Goal: Task Accomplishment & Management: Manage account settings

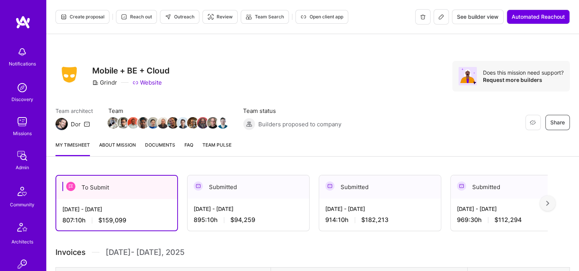
click at [237, 199] on div "[DATE] - [DATE] 895:10 h $94,259" at bounding box center [249, 214] width 122 height 31
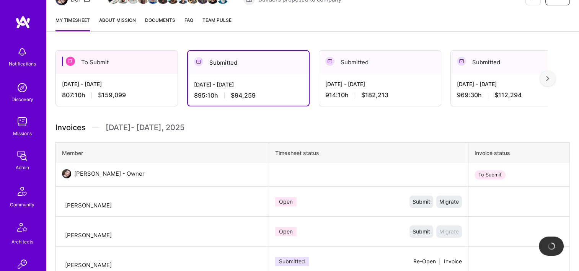
scroll to position [153, 0]
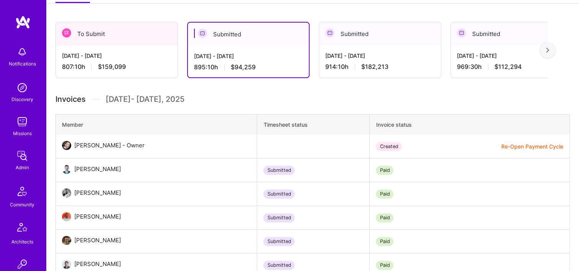
click at [527, 148] on button "Re-Open Payment Cycle" at bounding box center [532, 146] width 62 height 8
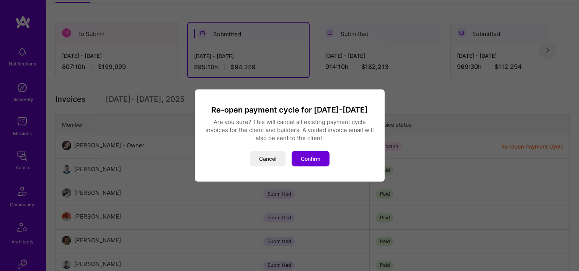
click at [305, 171] on div "Re-open payment cycle for Aug 16-Aug 31 Are you sure? This will cancel all exis…" at bounding box center [290, 136] width 190 height 92
click at [309, 163] on button "Confirm" at bounding box center [311, 158] width 38 height 15
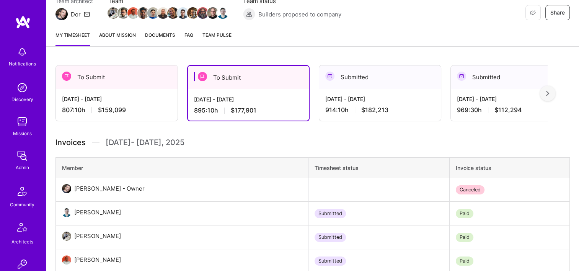
scroll to position [0, 0]
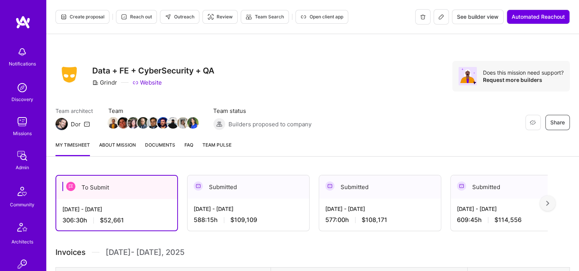
click at [165, 145] on span "Documents" at bounding box center [160, 145] width 30 height 8
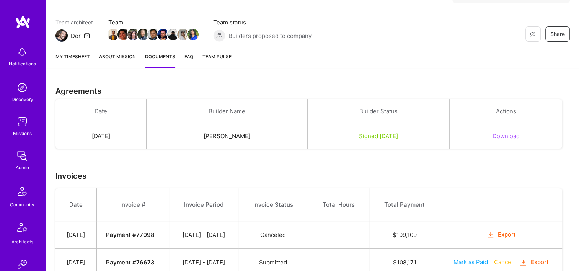
scroll to position [38, 0]
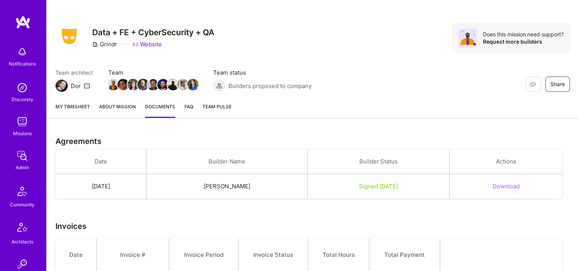
click at [73, 106] on link "My timesheet" at bounding box center [72, 110] width 34 height 15
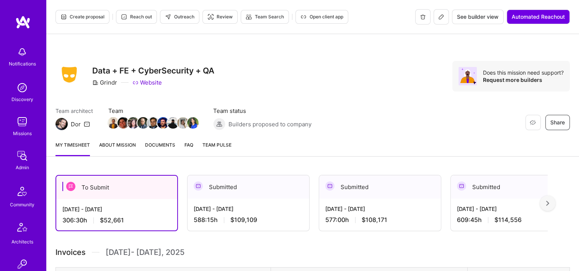
click at [251, 188] on div "Submitted" at bounding box center [249, 186] width 122 height 23
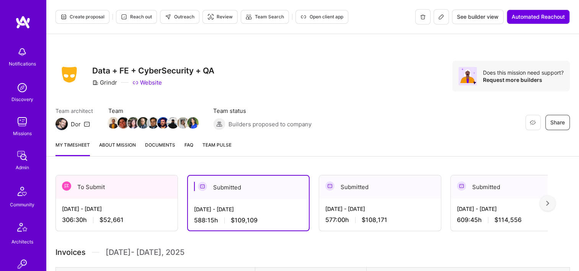
scroll to position [153, 0]
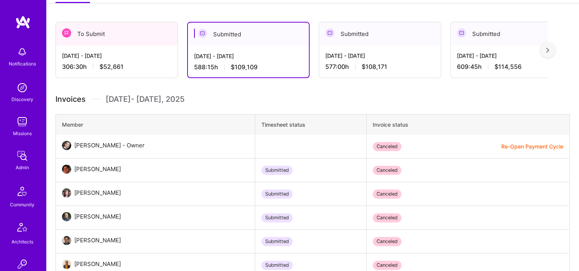
click at [531, 147] on button "Re-Open Payment Cycle" at bounding box center [532, 146] width 62 height 8
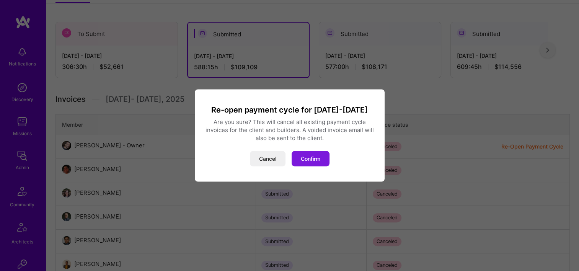
click at [302, 161] on button "Confirm" at bounding box center [311, 158] width 38 height 15
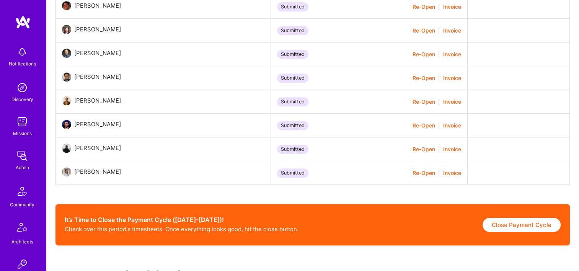
scroll to position [344, 0]
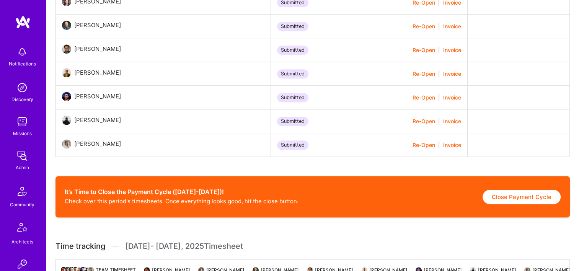
click at [507, 199] on button "Close Payment Cycle" at bounding box center [522, 197] width 78 height 14
select select "689fdb04d17a197f273a88fb"
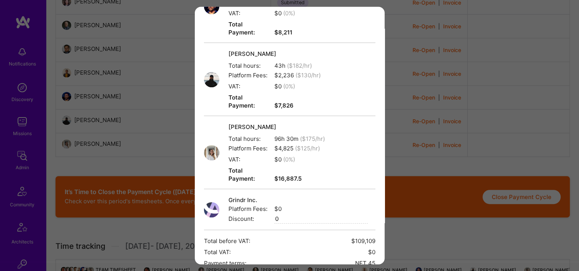
scroll to position [471, 0]
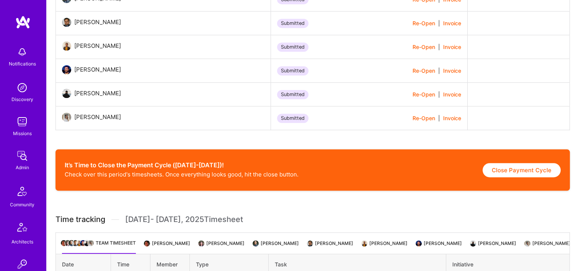
scroll to position [383, 0]
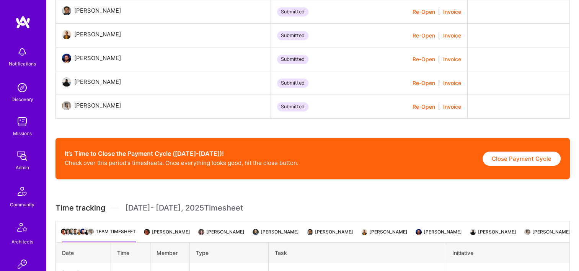
click at [502, 164] on button "Close Payment Cycle" at bounding box center [522, 159] width 78 height 14
select select "689fdb04d17a197f273a88fb"
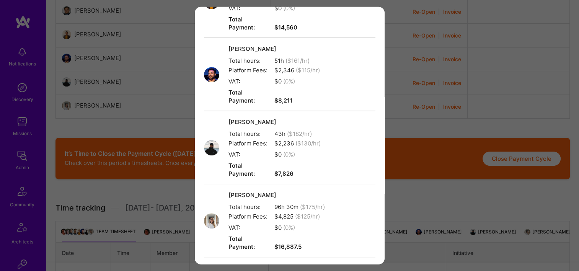
scroll to position [459, 0]
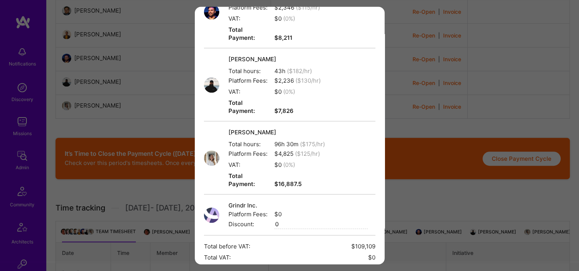
drag, startPoint x: 303, startPoint y: 246, endPoint x: 366, endPoint y: 178, distance: 92.6
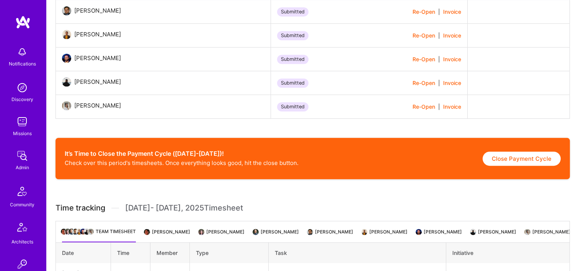
click at [538, 158] on button "Close Payment Cycle" at bounding box center [522, 159] width 78 height 14
select select "689fdb04d17a197f273a88fb"
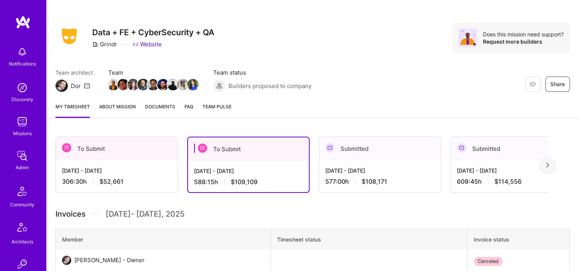
scroll to position [383, 0]
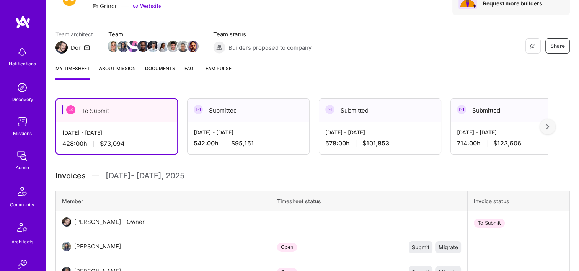
click at [209, 126] on div "Aug 16 - Aug 31, 2025 542:00 h $95,151" at bounding box center [249, 137] width 122 height 31
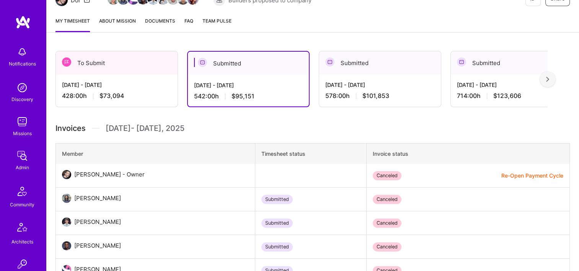
scroll to position [191, 0]
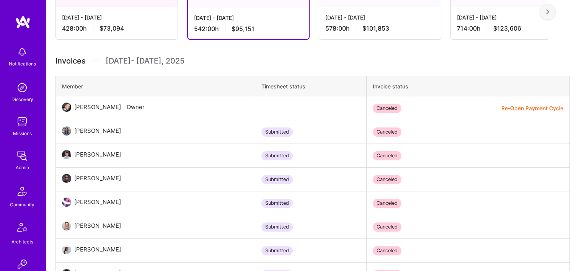
click at [514, 105] on button "Re-Open Payment Cycle" at bounding box center [532, 108] width 62 height 8
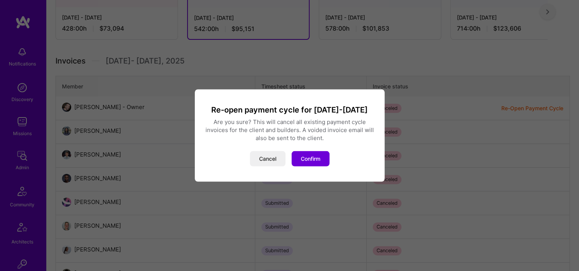
click at [304, 158] on button "Confirm" at bounding box center [311, 158] width 38 height 15
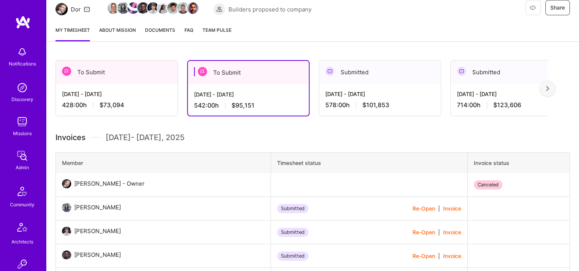
click at [245, 89] on div "Aug 16 - Aug 31, 2025 542:00 h $95,151" at bounding box center [248, 99] width 121 height 31
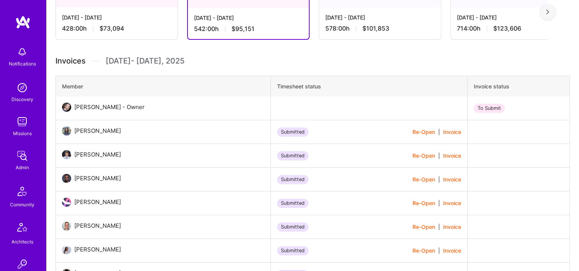
scroll to position [421, 0]
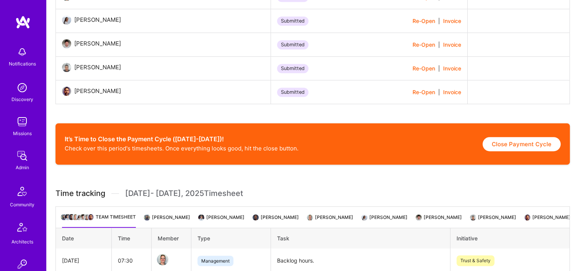
click at [511, 151] on button "Close Payment Cycle" at bounding box center [522, 144] width 78 height 14
select select "689fbd23d17a19607a3a87e0"
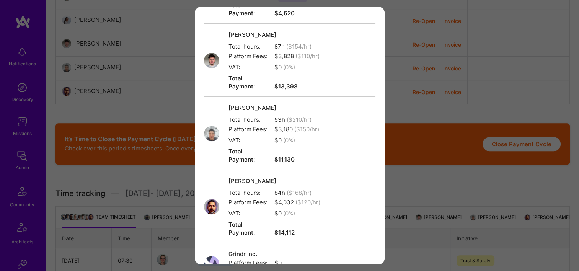
scroll to position [537, 0]
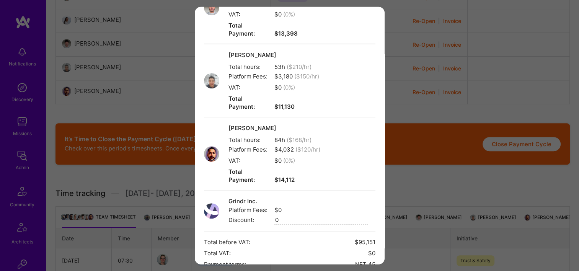
drag, startPoint x: 295, startPoint y: 230, endPoint x: 292, endPoint y: 201, distance: 28.9
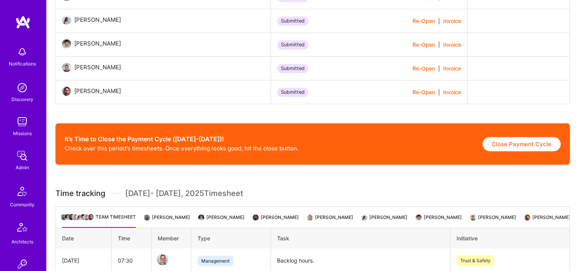
click at [495, 151] on button "Close Payment Cycle" at bounding box center [522, 144] width 78 height 14
select select "689fbd23d17a19607a3a87e0"
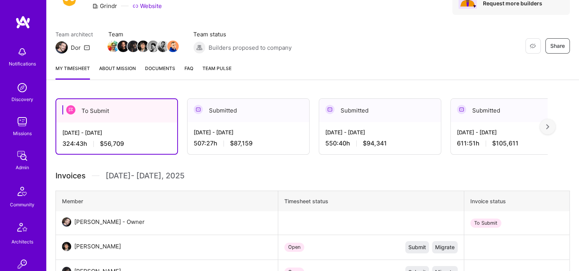
click at [270, 138] on div "Aug 16 - Aug 31, 2025 507:27 h $87,159" at bounding box center [249, 137] width 122 height 31
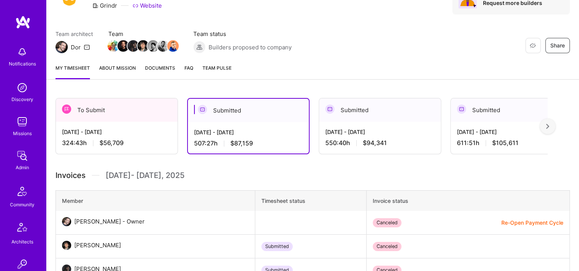
scroll to position [153, 0]
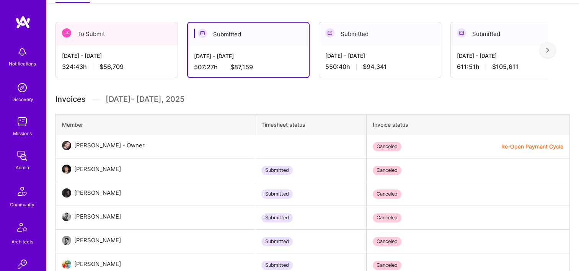
click at [522, 147] on button "Re-Open Payment Cycle" at bounding box center [532, 146] width 62 height 8
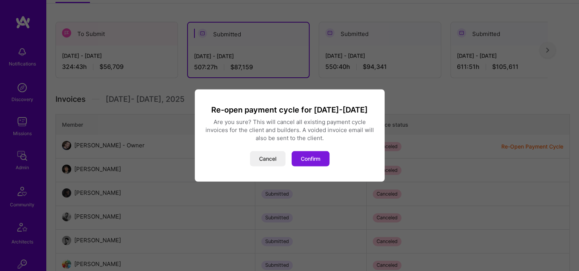
click at [306, 153] on button "Confirm" at bounding box center [311, 158] width 38 height 15
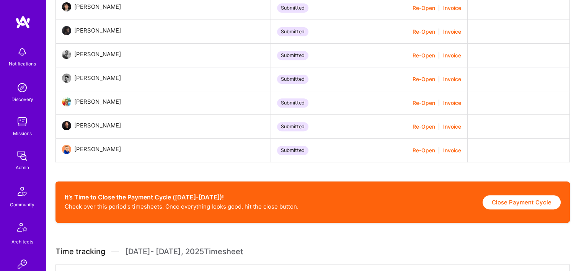
scroll to position [383, 0]
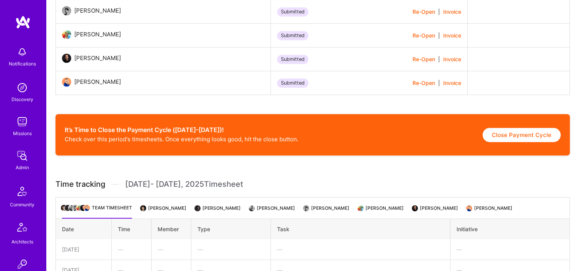
click at [523, 139] on button "Close Payment Cycle" at bounding box center [522, 135] width 78 height 14
select select "689ff1df528a979629976dc3"
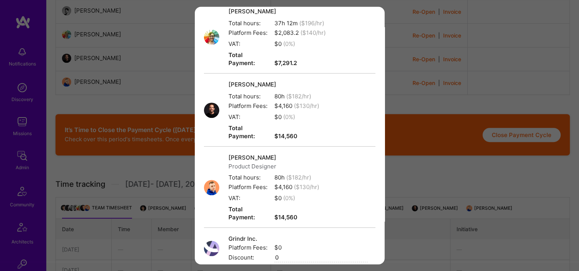
scroll to position [422, 0]
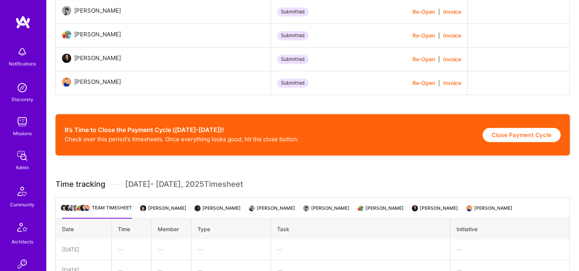
click at [504, 137] on button "Close Payment Cycle" at bounding box center [522, 135] width 78 height 14
select select "689ff1df528a979629976dc3"
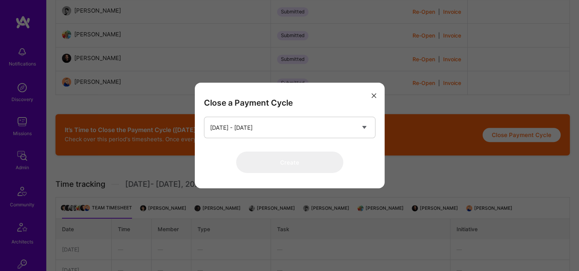
click at [375, 94] on icon "modal" at bounding box center [374, 95] width 5 height 5
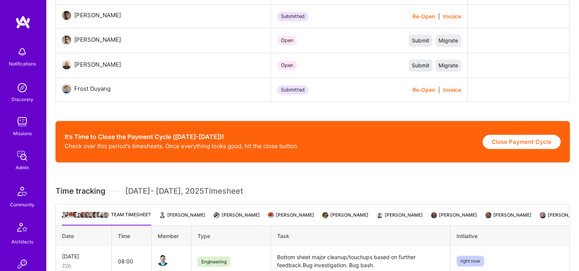
scroll to position [498, 0]
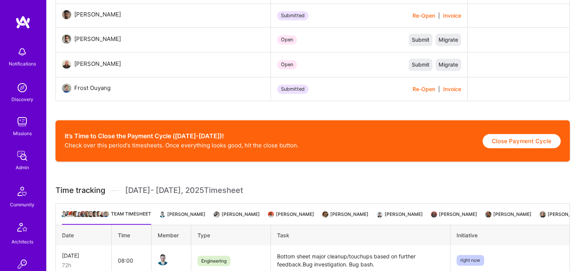
click at [513, 143] on button "Close Payment Cycle" at bounding box center [522, 141] width 78 height 14
select select "68b4d44630ce4c9170cbd5ff"
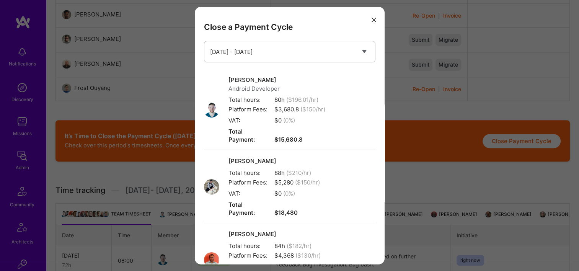
click at [370, 24] on button "modal" at bounding box center [373, 19] width 9 height 13
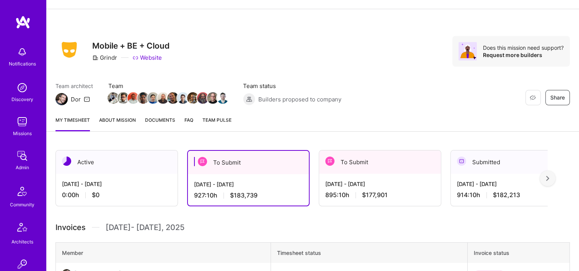
scroll to position [38, 0]
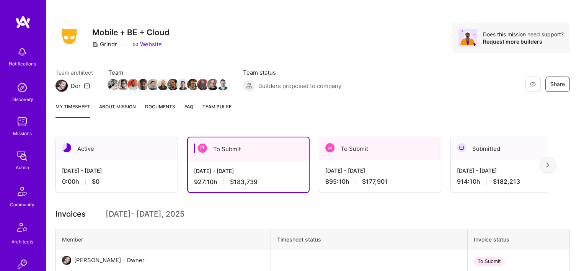
click at [276, 171] on div "[DATE] - [DATE]" at bounding box center [248, 171] width 109 height 8
click at [411, 163] on div "[DATE] - [DATE] 895:10 h $177,901" at bounding box center [380, 175] width 122 height 31
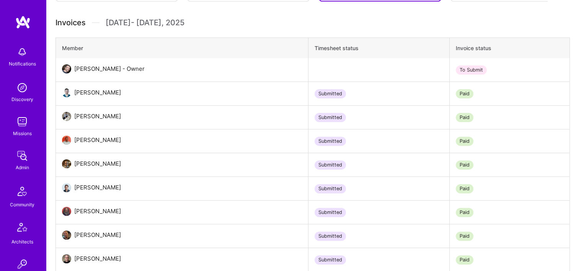
scroll to position [459, 0]
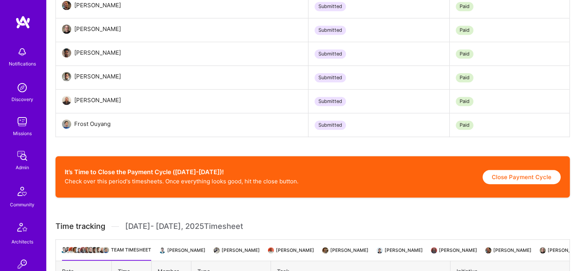
click at [516, 179] on button "Close Payment Cycle" at bounding box center [522, 177] width 78 height 14
select select "689fcd6745367cad39fcc046"
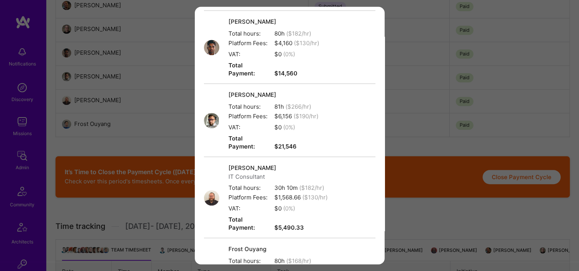
scroll to position [758, 0]
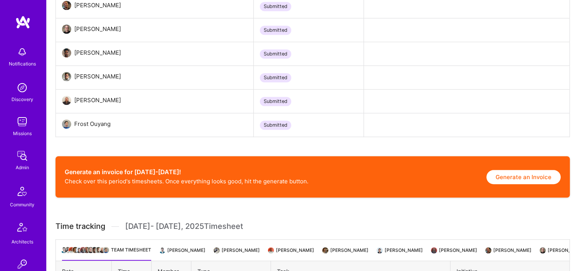
click at [506, 171] on div "Generate an invoice for Aug 16-Aug 31! Check over this period's timesheets. Onc…" at bounding box center [312, 176] width 514 height 41
click at [511, 176] on button "Generate an Invoice" at bounding box center [523, 177] width 74 height 14
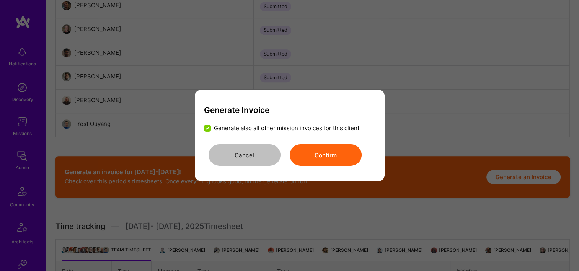
click at [362, 147] on div "Cancel Confirm" at bounding box center [289, 154] width 171 height 21
click at [327, 160] on button "Confirm" at bounding box center [326, 154] width 72 height 21
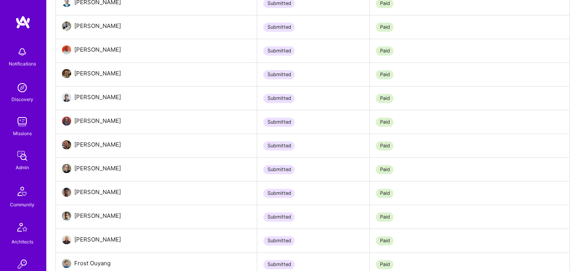
scroll to position [115, 0]
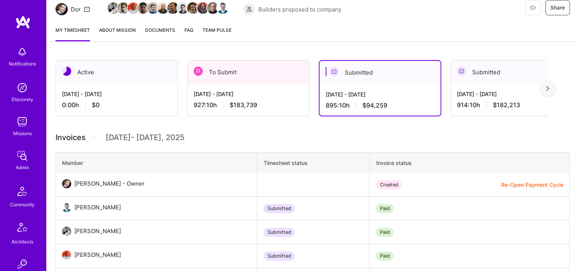
click at [376, 86] on div "Aug 16 - Aug 31, 2025 895:10 h $94,259" at bounding box center [380, 99] width 121 height 31
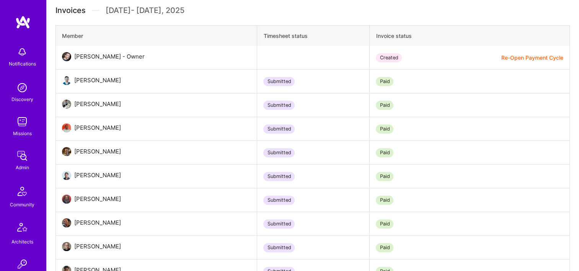
scroll to position [153, 0]
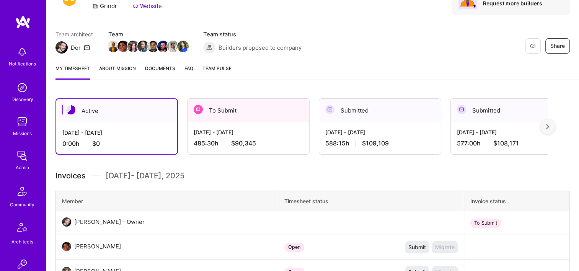
click at [382, 140] on span "$109,109" at bounding box center [375, 143] width 27 height 8
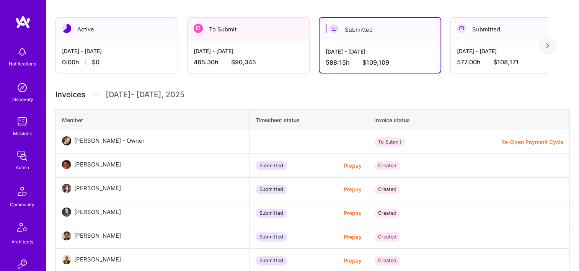
scroll to position [383, 0]
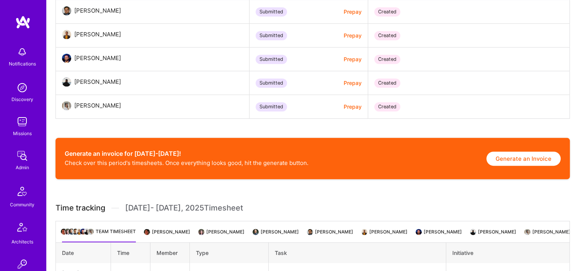
click at [501, 159] on button "Generate an Invoice" at bounding box center [523, 159] width 74 height 14
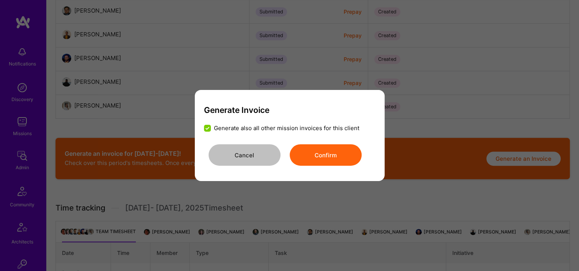
click at [327, 156] on button "Confirm" at bounding box center [326, 154] width 72 height 21
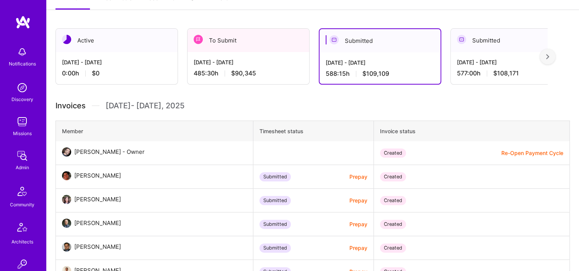
scroll to position [230, 0]
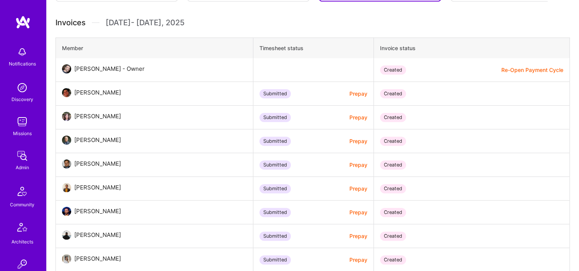
click at [349, 93] on button "Prepay" at bounding box center [358, 94] width 18 height 8
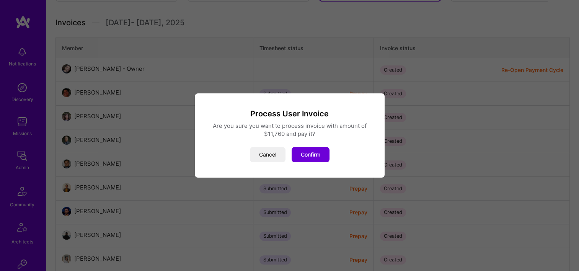
click at [306, 155] on button "Confirm" at bounding box center [311, 154] width 38 height 15
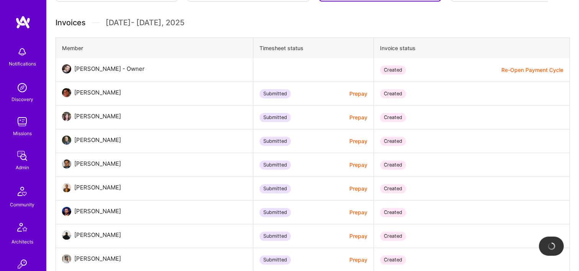
click at [349, 119] on button "Prepay" at bounding box center [358, 117] width 18 height 8
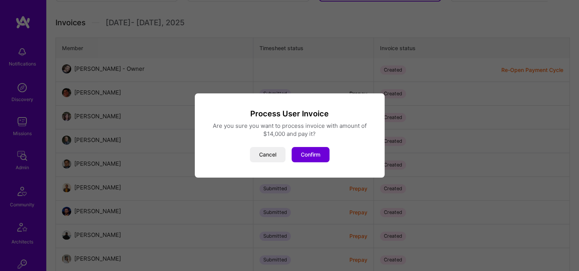
click at [319, 151] on button "Confirm" at bounding box center [311, 154] width 38 height 15
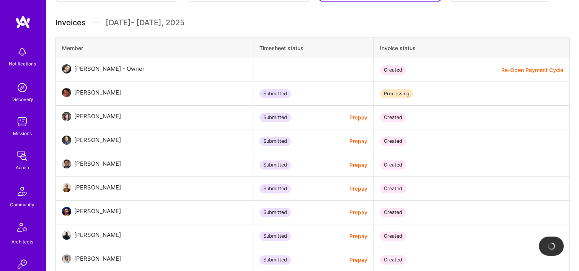
click at [349, 140] on button "Prepay" at bounding box center [358, 141] width 18 height 8
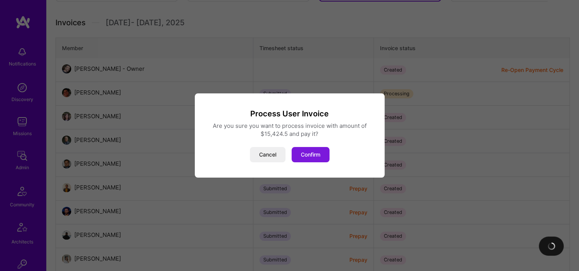
click at [320, 150] on button "Confirm" at bounding box center [311, 154] width 38 height 15
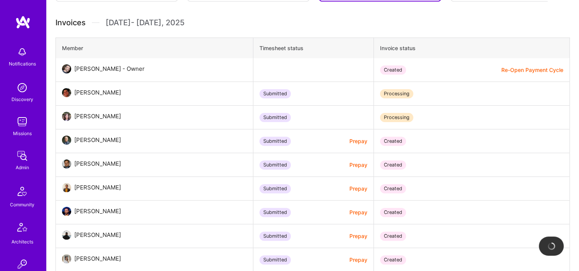
click at [349, 163] on button "Prepay" at bounding box center [358, 165] width 18 height 8
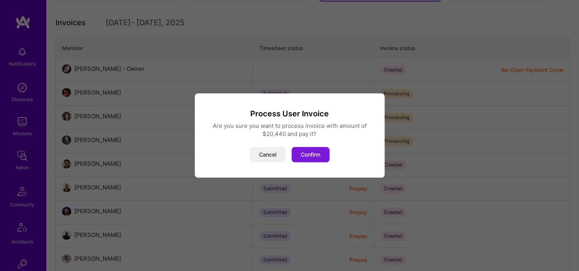
click at [317, 156] on button "Confirm" at bounding box center [311, 154] width 38 height 15
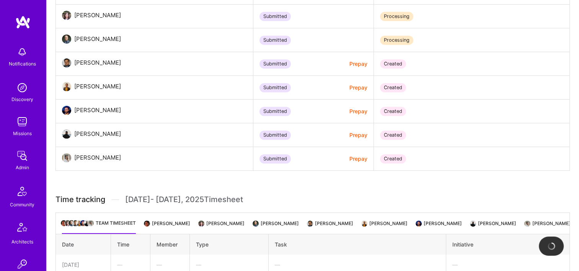
scroll to position [344, 0]
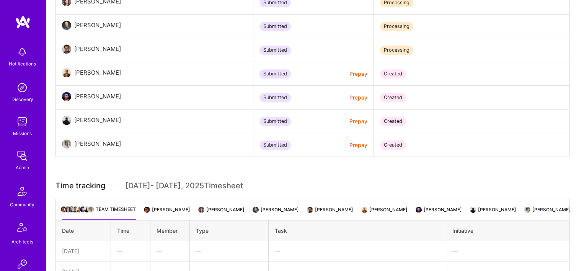
click at [349, 75] on button "Prepay" at bounding box center [358, 74] width 18 height 8
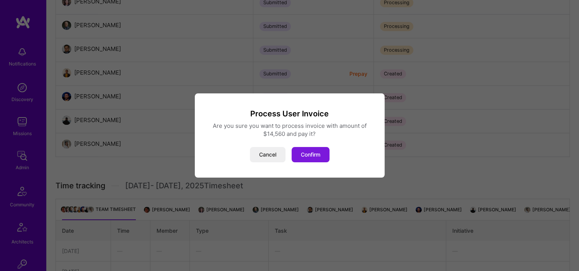
click at [315, 153] on button "Confirm" at bounding box center [311, 154] width 38 height 15
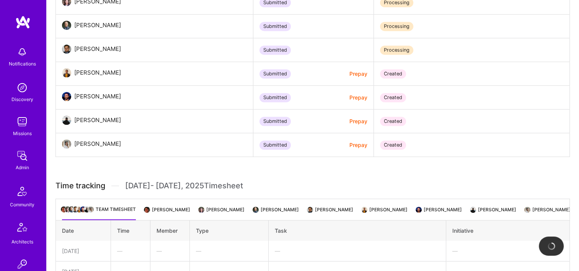
click at [345, 103] on td "Submitted Prepay" at bounding box center [313, 98] width 121 height 24
click at [349, 99] on button "Prepay" at bounding box center [358, 97] width 18 height 8
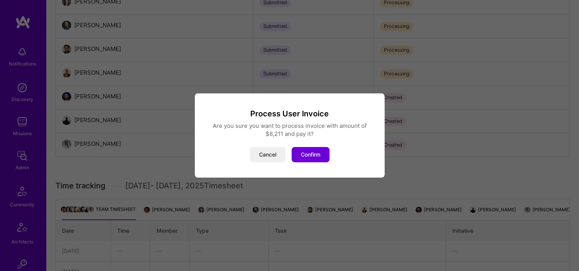
click at [302, 155] on button "Confirm" at bounding box center [311, 154] width 38 height 15
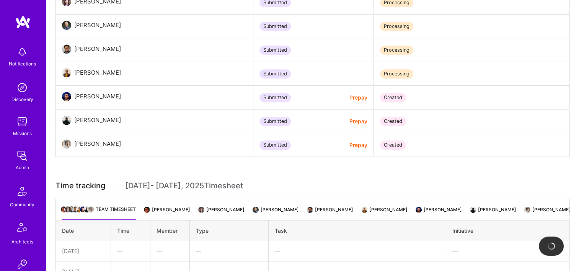
click at [339, 127] on td "Submitted Prepay" at bounding box center [313, 121] width 121 height 24
click at [349, 121] on button "Prepay" at bounding box center [358, 121] width 18 height 8
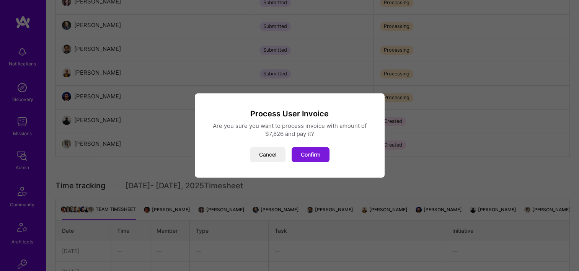
click at [321, 158] on button "Confirm" at bounding box center [311, 154] width 38 height 15
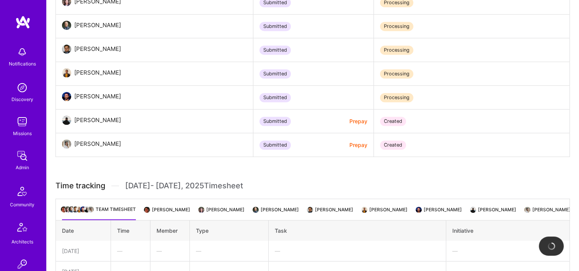
click at [349, 145] on button "Prepay" at bounding box center [358, 145] width 18 height 8
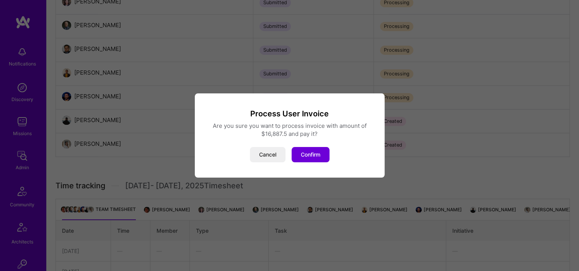
click at [319, 154] on button "Confirm" at bounding box center [311, 154] width 38 height 15
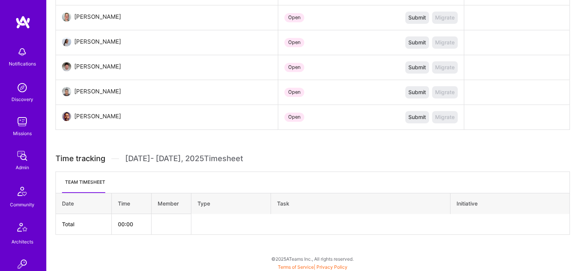
scroll to position [138, 0]
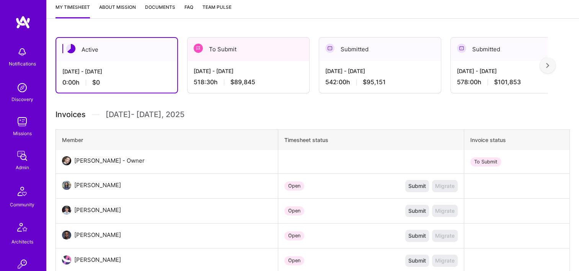
click at [382, 81] on span "$95,151" at bounding box center [374, 82] width 23 height 8
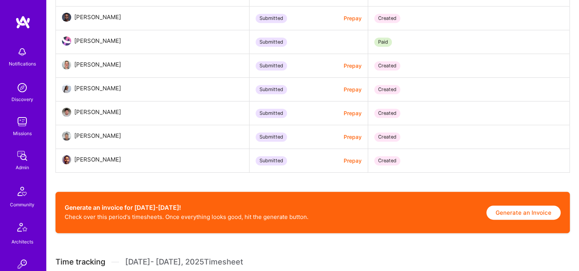
scroll to position [406, 0]
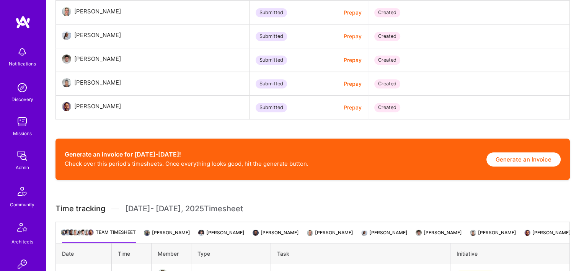
click at [512, 164] on button "Generate an Invoice" at bounding box center [523, 159] width 74 height 14
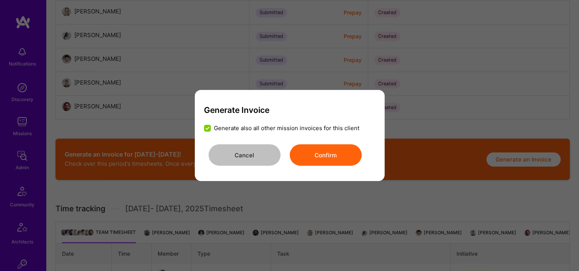
click at [331, 152] on button "Confirm" at bounding box center [326, 154] width 72 height 21
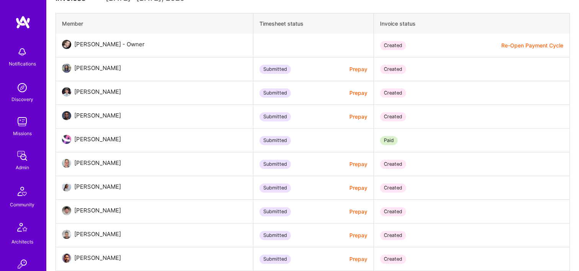
scroll to position [253, 0]
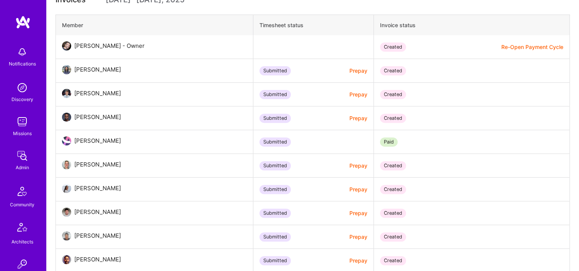
click at [349, 72] on button "Prepay" at bounding box center [358, 71] width 18 height 8
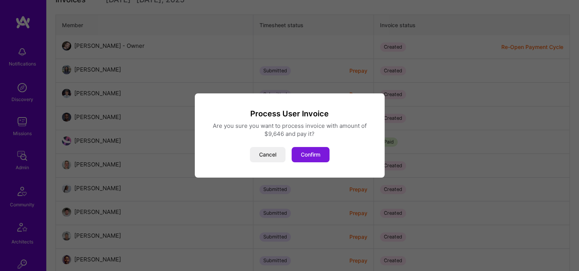
click at [315, 147] on div "Process User Invoice Are you sure you want to process invoice with amount of $9…" at bounding box center [289, 136] width 171 height 54
drag, startPoint x: 315, startPoint y: 148, endPoint x: 340, endPoint y: 121, distance: 36.8
click at [315, 148] on button "Confirm" at bounding box center [311, 154] width 38 height 15
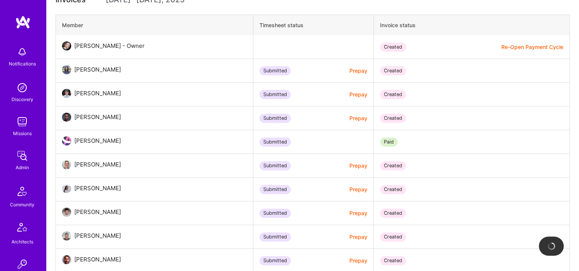
click at [349, 96] on button "Prepay" at bounding box center [358, 94] width 18 height 8
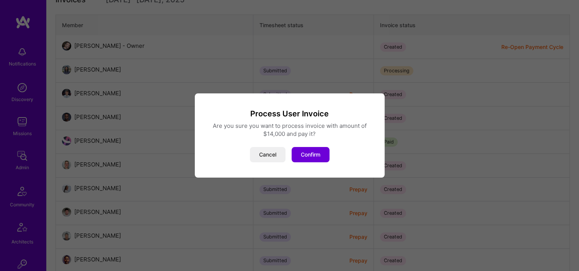
drag, startPoint x: 321, startPoint y: 152, endPoint x: 329, endPoint y: 144, distance: 11.4
click at [321, 152] on button "Confirm" at bounding box center [311, 154] width 38 height 15
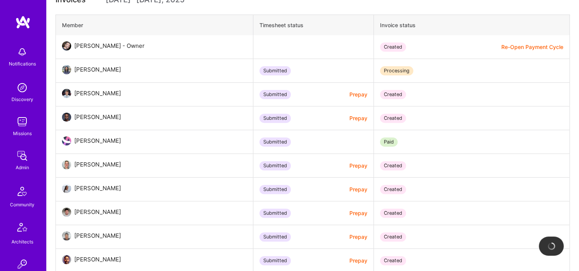
click at [349, 121] on button "Prepay" at bounding box center [358, 118] width 18 height 8
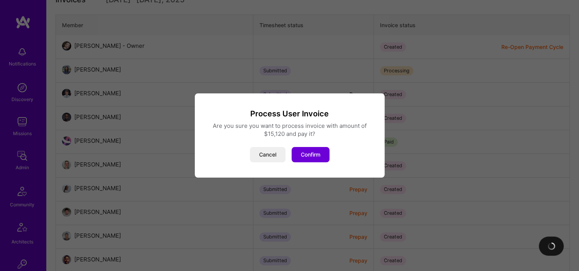
click at [323, 152] on button "Confirm" at bounding box center [311, 154] width 38 height 15
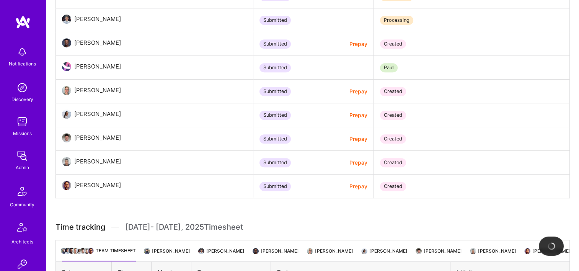
scroll to position [329, 0]
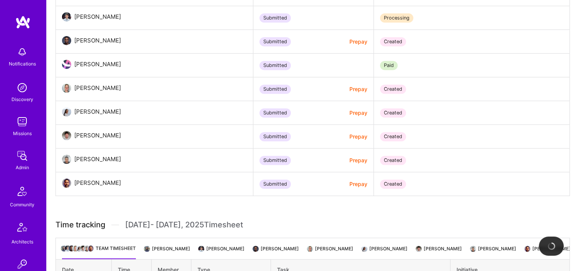
click at [349, 93] on button "Prepay" at bounding box center [358, 89] width 18 height 8
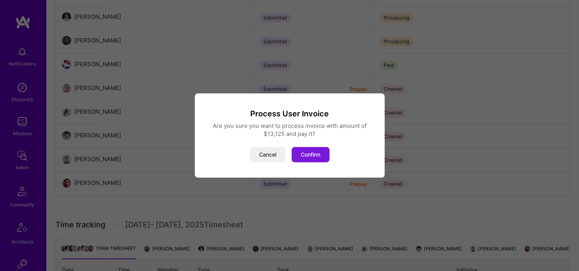
click at [314, 162] on button "Confirm" at bounding box center [311, 154] width 38 height 15
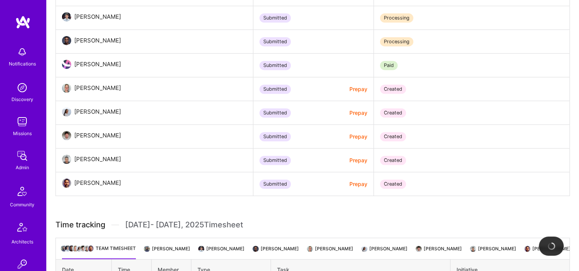
click at [349, 116] on button "Prepay" at bounding box center [358, 113] width 18 height 8
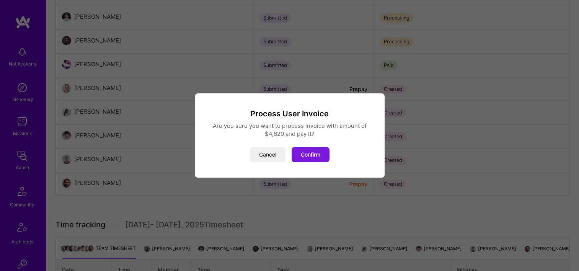
click at [308, 155] on button "Confirm" at bounding box center [311, 154] width 38 height 15
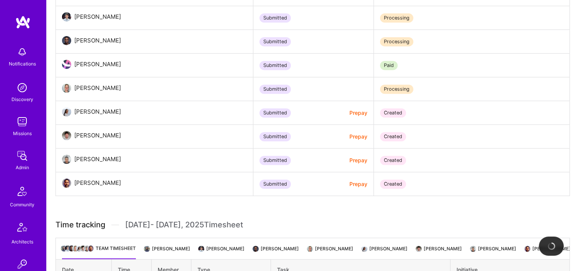
click at [349, 135] on button "Prepay" at bounding box center [358, 136] width 18 height 8
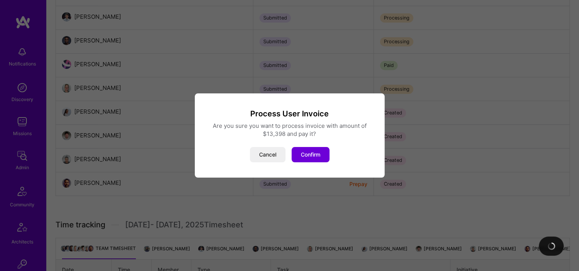
click at [314, 155] on button "Confirm" at bounding box center [311, 154] width 38 height 15
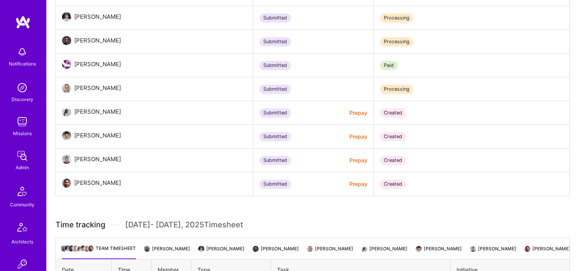
click at [349, 163] on button "Prepay" at bounding box center [358, 160] width 18 height 8
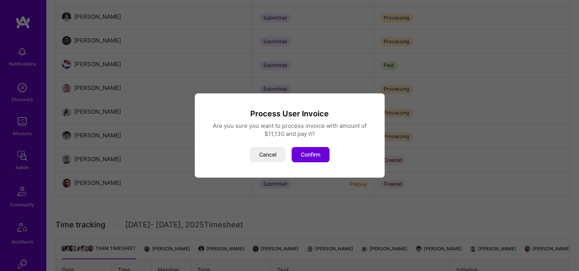
click at [337, 179] on div "Process User Invoice Are you sure you want to process invoice with amount of $1…" at bounding box center [289, 135] width 579 height 271
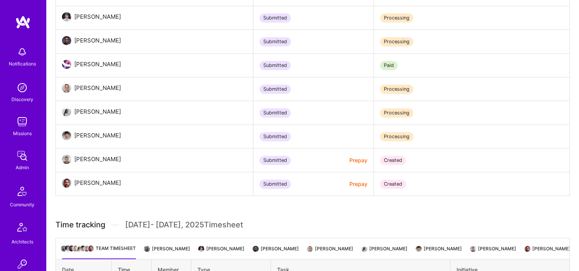
click at [349, 184] on button "Prepay" at bounding box center [358, 184] width 18 height 8
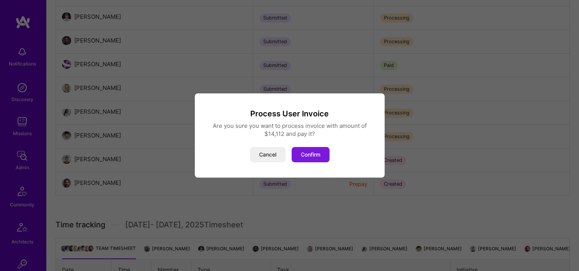
click at [317, 155] on button "Confirm" at bounding box center [311, 154] width 38 height 15
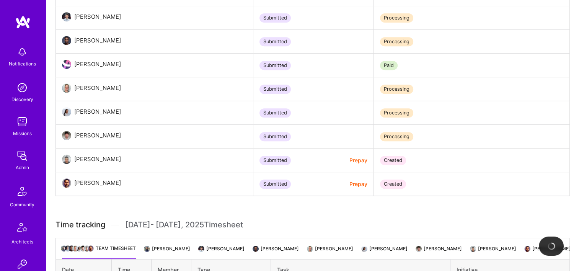
click at [349, 162] on button "Prepay" at bounding box center [358, 160] width 18 height 8
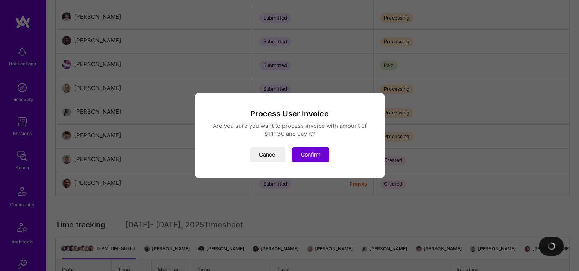
click at [315, 153] on button "Confirm" at bounding box center [311, 154] width 38 height 15
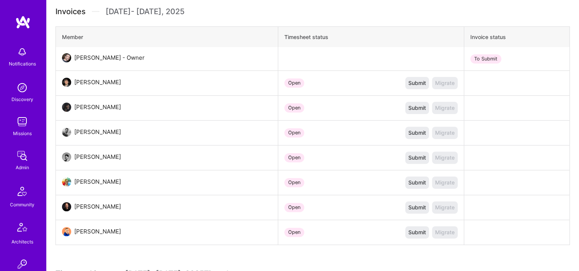
scroll to position [126, 0]
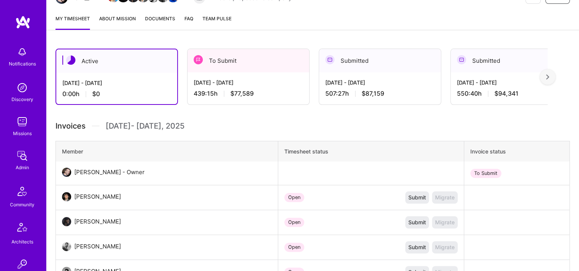
click at [371, 79] on div "[DATE] - [DATE]" at bounding box center [379, 82] width 109 height 8
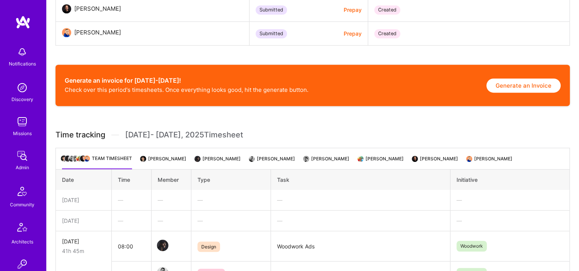
scroll to position [432, 0]
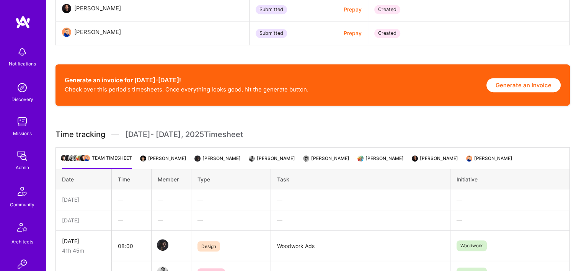
click at [512, 84] on button "Generate an Invoice" at bounding box center [523, 85] width 74 height 14
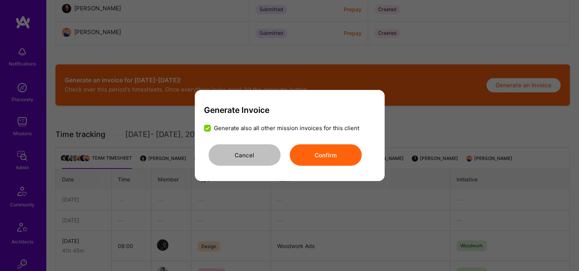
click at [348, 147] on button "Confirm" at bounding box center [326, 154] width 72 height 21
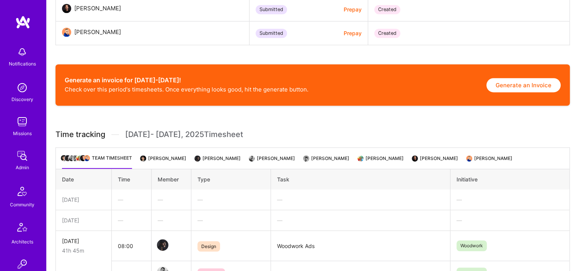
click at [527, 83] on button "Generate an Invoice" at bounding box center [523, 85] width 74 height 14
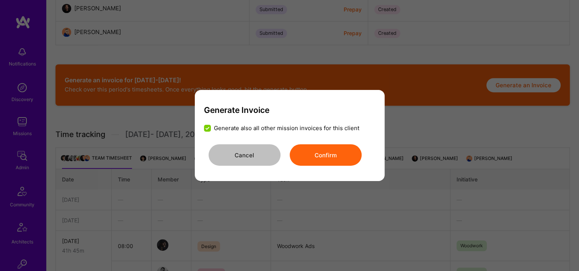
drag, startPoint x: 341, startPoint y: 156, endPoint x: 389, endPoint y: 147, distance: 49.0
click at [341, 156] on button "Confirm" at bounding box center [326, 154] width 72 height 21
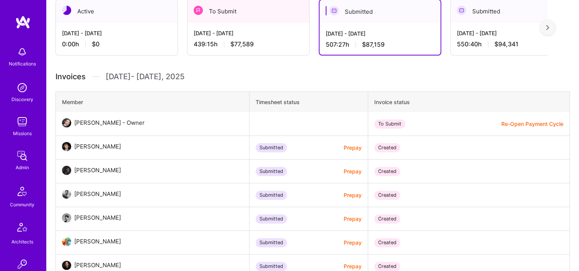
scroll to position [88, 0]
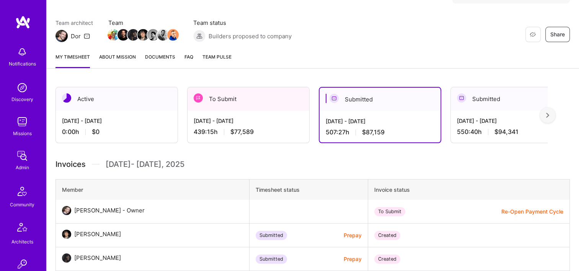
click at [375, 133] on span "$87,159" at bounding box center [373, 132] width 23 height 8
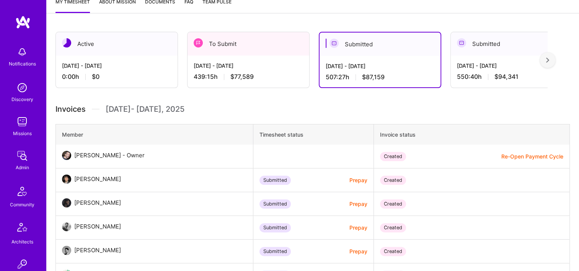
scroll to position [165, 0]
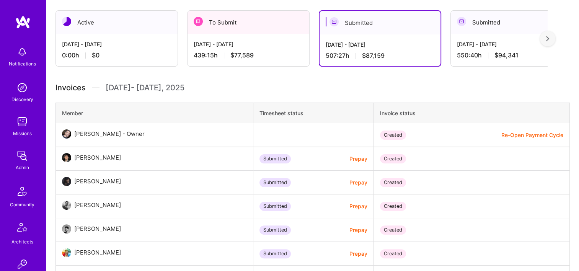
click at [349, 159] on button "Prepay" at bounding box center [358, 159] width 18 height 8
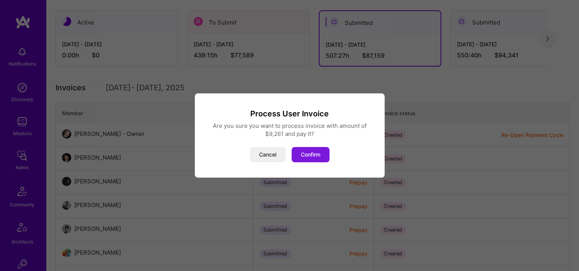
click at [318, 159] on button "Confirm" at bounding box center [311, 154] width 38 height 15
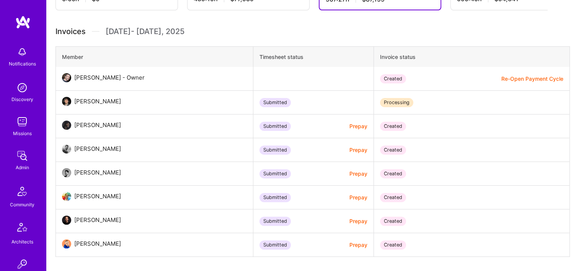
scroll to position [279, 0]
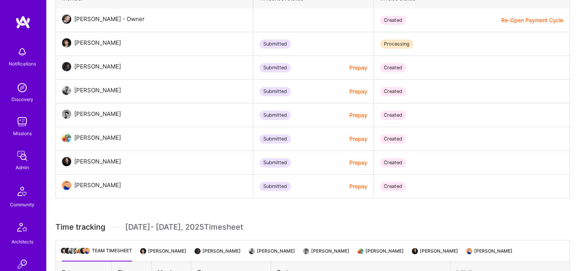
click at [349, 69] on button "Prepay" at bounding box center [358, 68] width 18 height 8
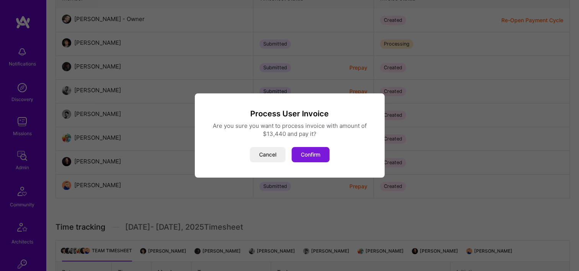
click at [320, 157] on button "Confirm" at bounding box center [311, 154] width 38 height 15
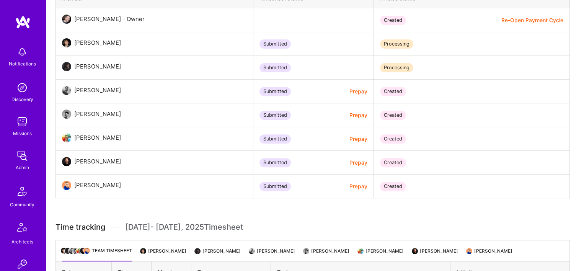
click at [349, 91] on button "Prepay" at bounding box center [358, 91] width 18 height 8
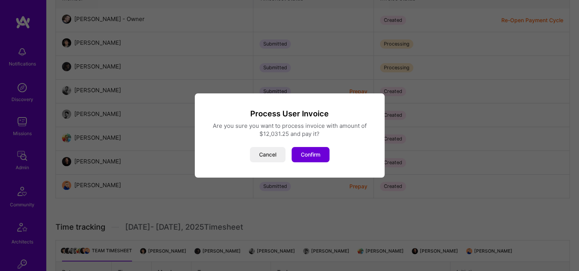
click at [302, 153] on button "Confirm" at bounding box center [311, 154] width 38 height 15
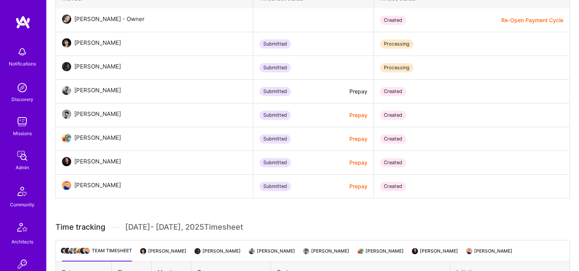
click at [349, 118] on button "Prepay" at bounding box center [358, 115] width 18 height 8
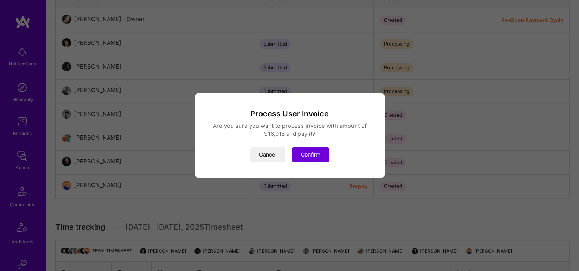
click at [306, 162] on div "Process User Invoice Are you sure you want to process invoice with amount of $1…" at bounding box center [290, 135] width 190 height 84
click at [321, 159] on button "Confirm" at bounding box center [311, 154] width 38 height 15
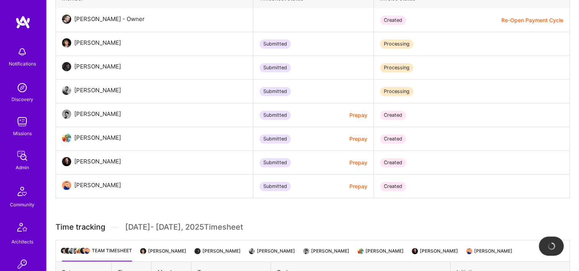
click at [349, 138] on button "Prepay" at bounding box center [358, 139] width 18 height 8
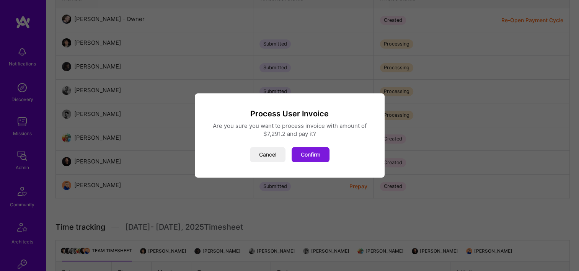
click at [314, 155] on button "Confirm" at bounding box center [311, 154] width 38 height 15
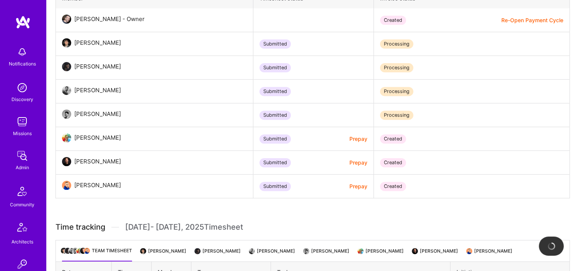
click at [349, 161] on button "Prepay" at bounding box center [358, 162] width 18 height 8
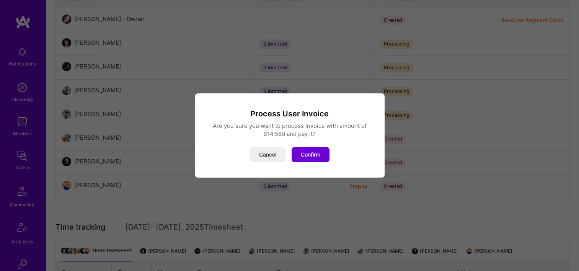
click at [305, 154] on button "Confirm" at bounding box center [311, 154] width 38 height 15
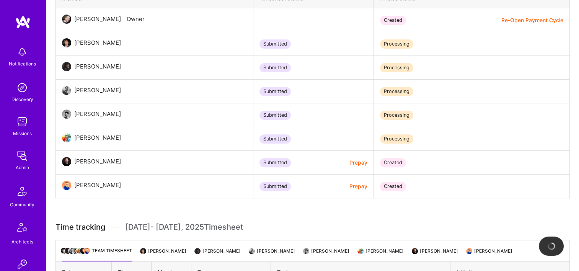
click at [349, 184] on button "Prepay" at bounding box center [358, 186] width 18 height 8
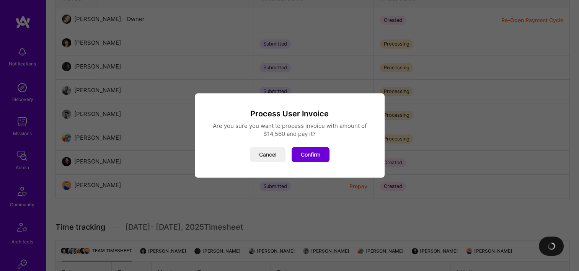
drag, startPoint x: 322, startPoint y: 155, endPoint x: 334, endPoint y: 154, distance: 12.0
click at [322, 155] on button "Confirm" at bounding box center [311, 154] width 38 height 15
